Goal: Navigation & Orientation: Find specific page/section

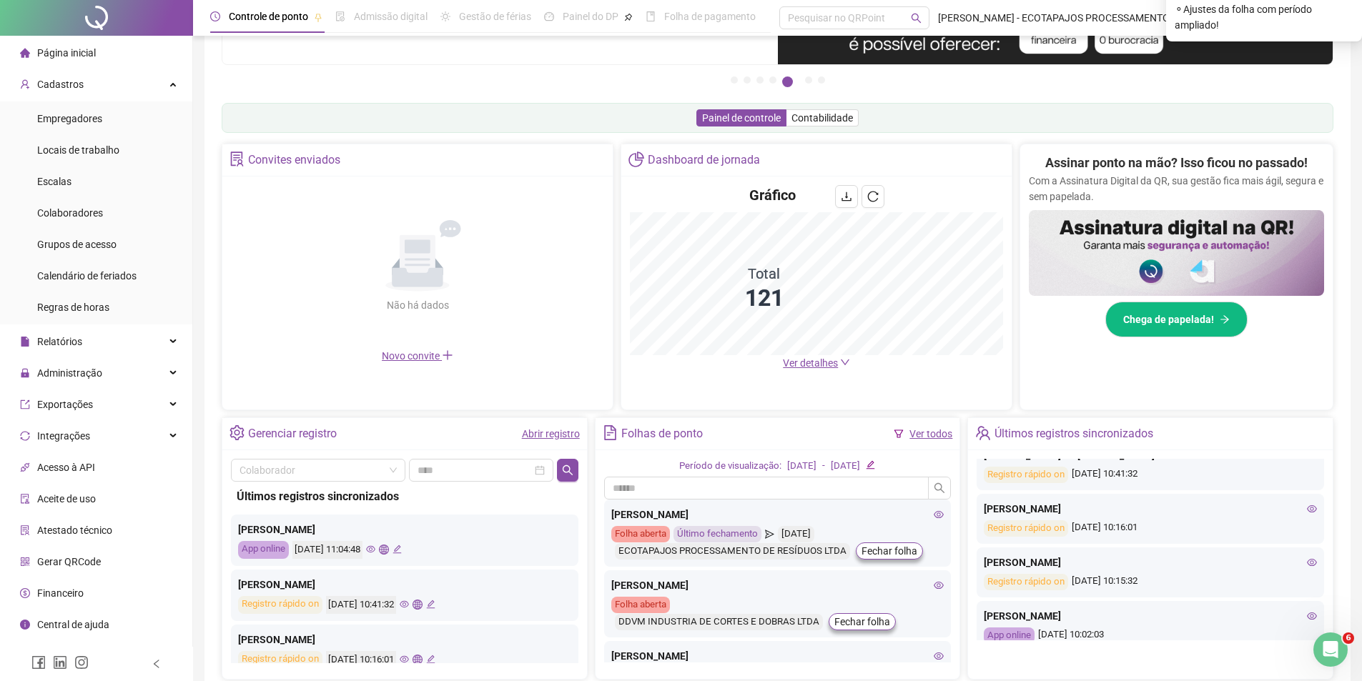
scroll to position [250, 0]
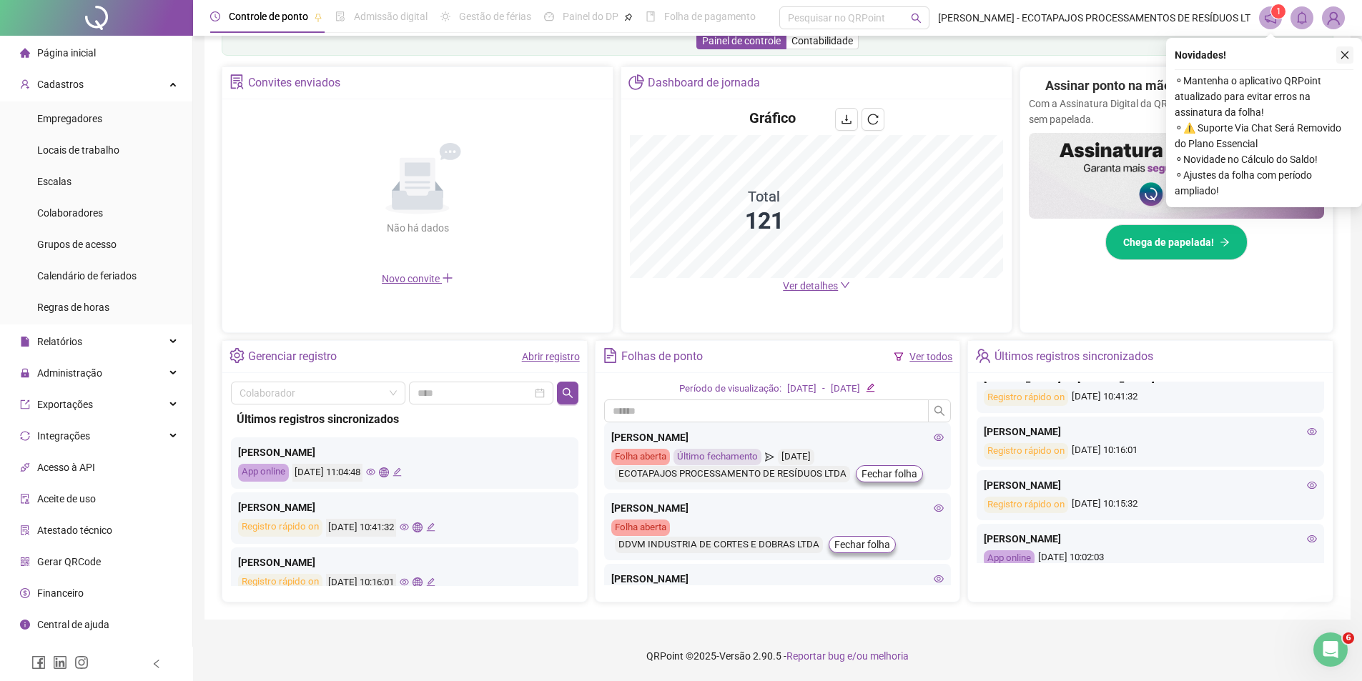
click at [1342, 54] on icon "close" at bounding box center [1345, 55] width 10 height 10
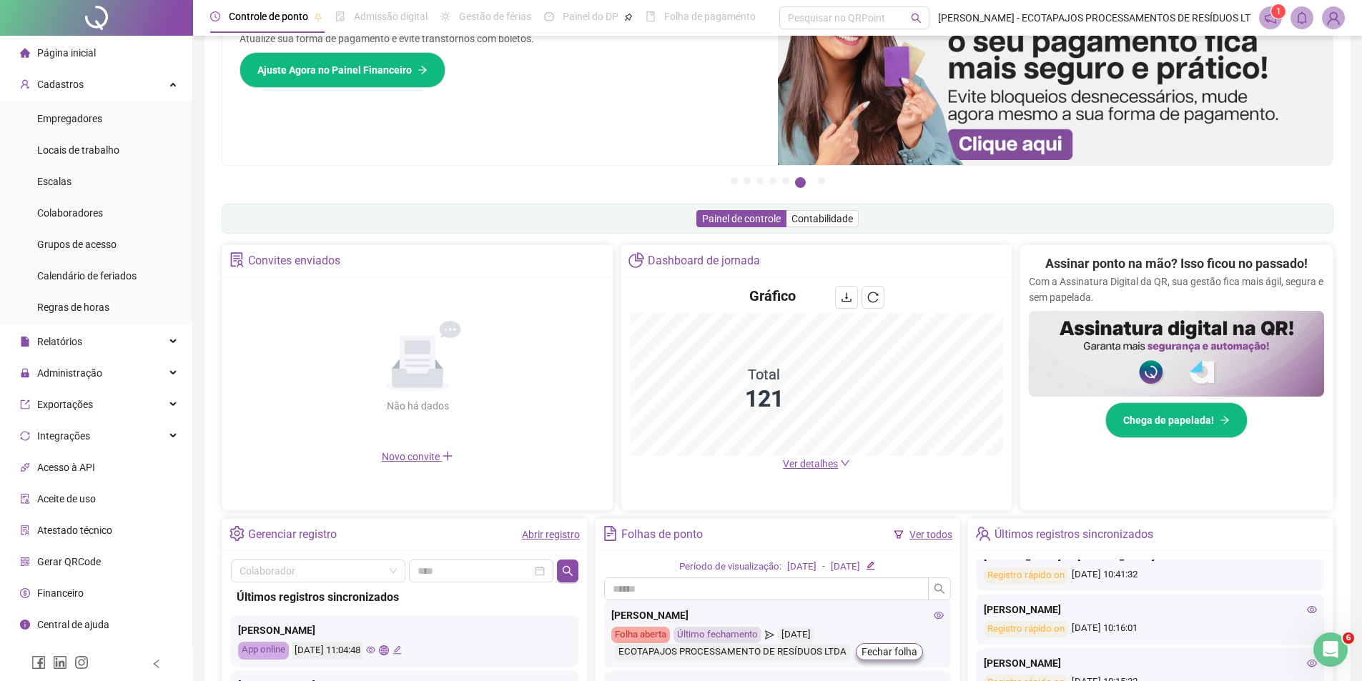
scroll to position [0, 0]
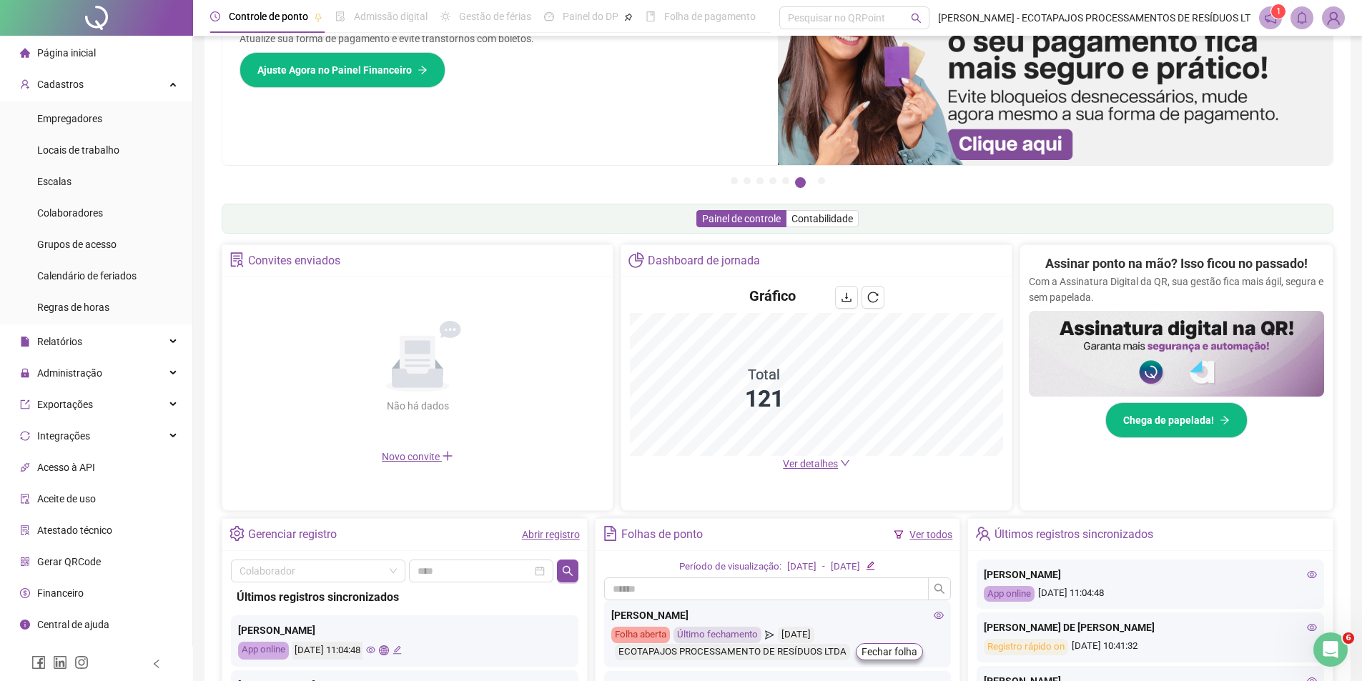
click at [1013, 540] on div "Últimos registros sincronizados" at bounding box center [1073, 535] width 159 height 24
click at [992, 538] on div "Últimos registros sincronizados" at bounding box center [1063, 535] width 177 height 24
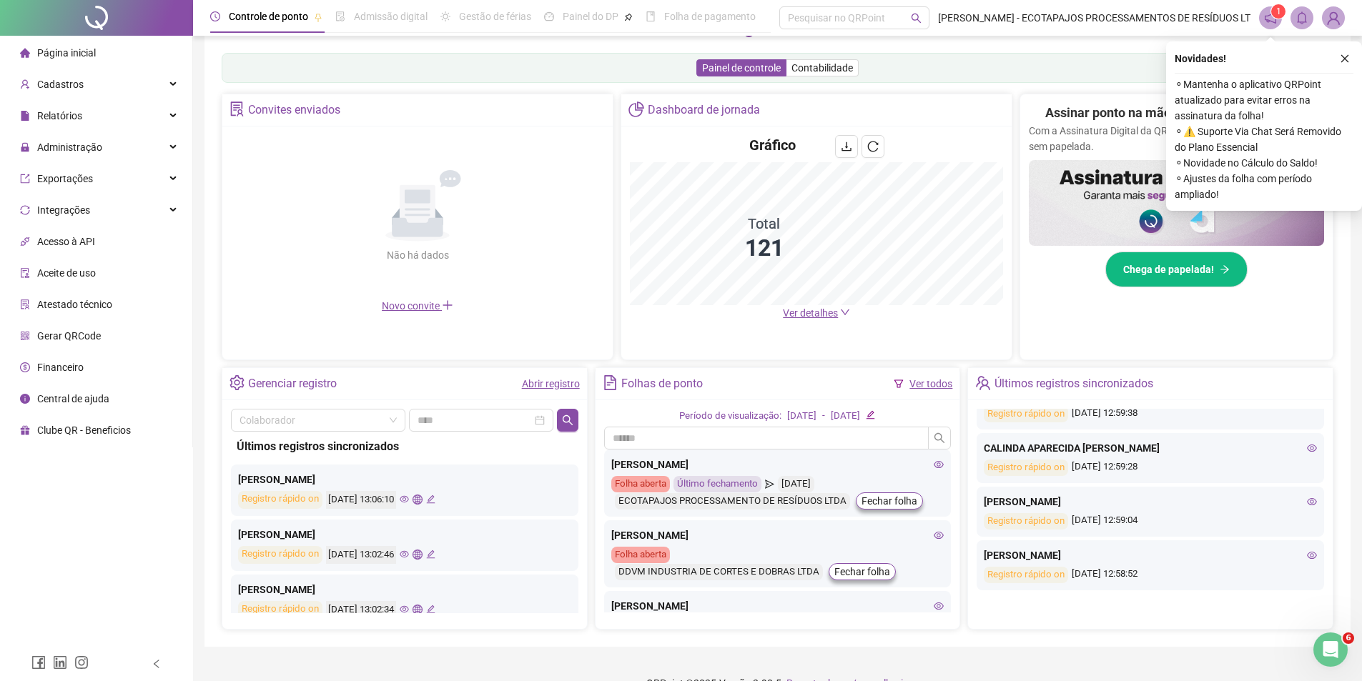
scroll to position [250, 0]
